Goal: Find specific page/section: Find specific page/section

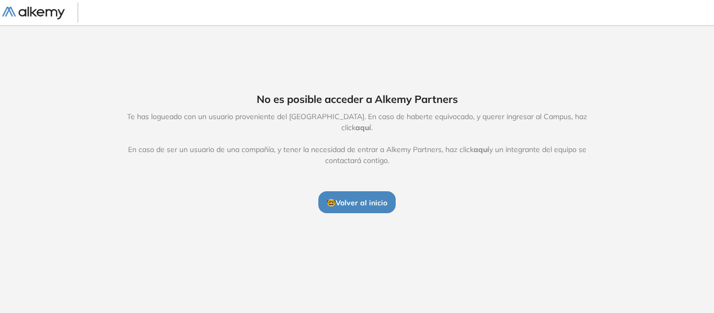
click at [45, 12] on img at bounding box center [33, 13] width 63 height 13
click at [38, 12] on img at bounding box center [33, 13] width 63 height 13
click at [372, 202] on button "🤓 Volver al inicio" at bounding box center [356, 202] width 77 height 22
